Goal: Information Seeking & Learning: Learn about a topic

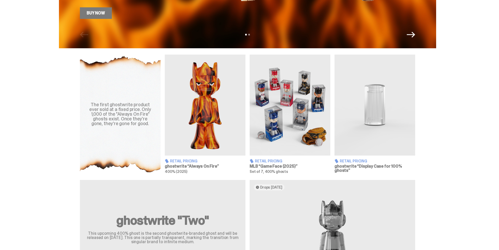
scroll to position [161, 0]
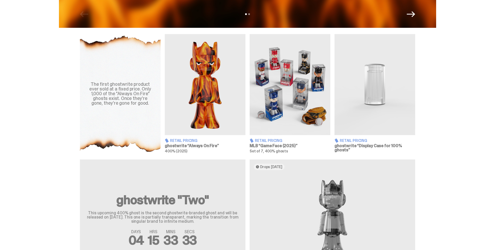
click at [210, 116] on img at bounding box center [205, 84] width 81 height 101
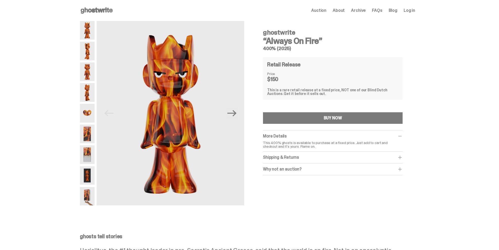
click at [89, 30] on img at bounding box center [87, 30] width 15 height 19
click at [89, 46] on img at bounding box center [87, 51] width 15 height 19
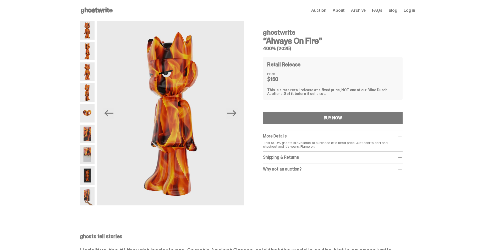
click at [86, 70] on img at bounding box center [87, 71] width 15 height 19
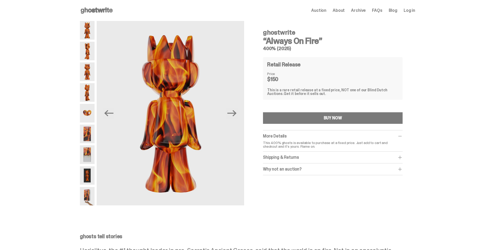
click at [89, 89] on img at bounding box center [87, 92] width 15 height 19
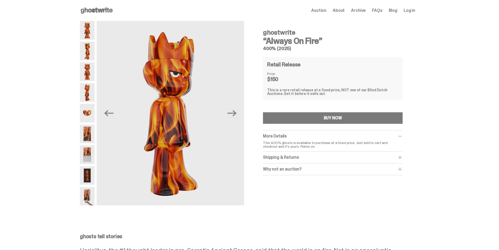
click at [90, 111] on img at bounding box center [87, 113] width 15 height 19
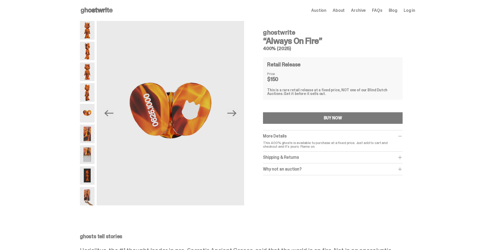
click at [89, 132] on img at bounding box center [87, 133] width 15 height 19
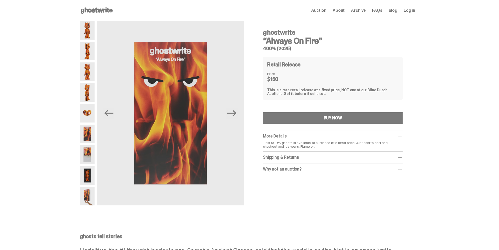
click at [88, 151] on img at bounding box center [87, 154] width 15 height 19
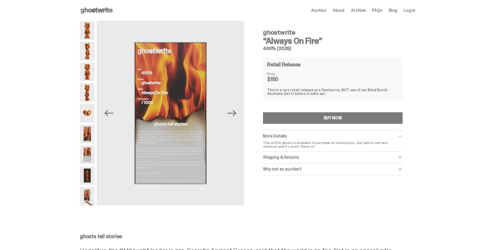
click at [90, 176] on img at bounding box center [87, 175] width 15 height 19
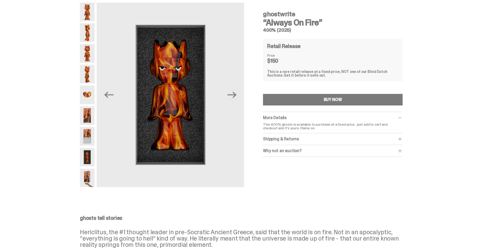
scroll to position [52, 0]
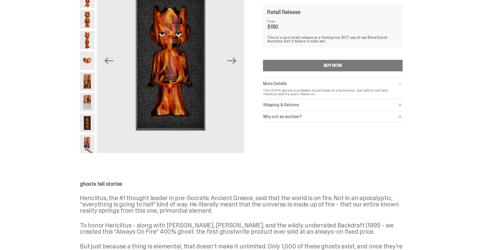
click at [87, 120] on img at bounding box center [87, 123] width 15 height 19
click at [87, 124] on img at bounding box center [87, 123] width 15 height 19
click at [89, 138] on img at bounding box center [87, 143] width 15 height 19
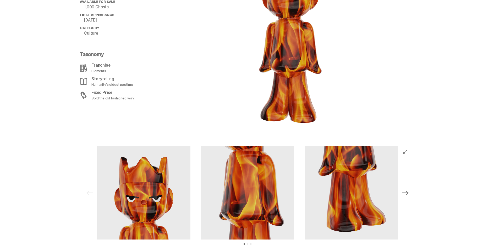
scroll to position [591, 0]
